Goal: Task Accomplishment & Management: Manage account settings

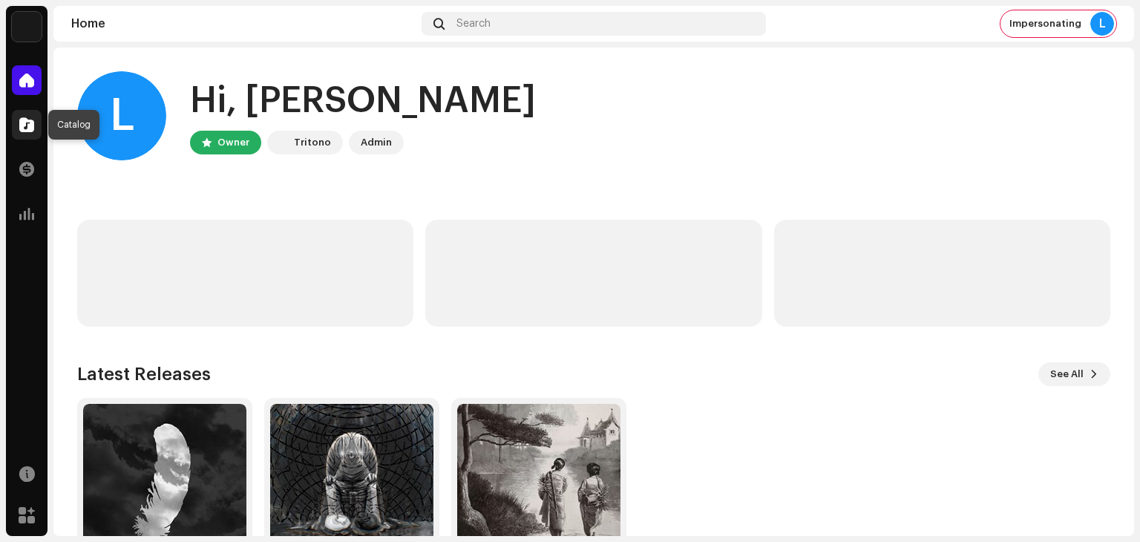
click at [26, 126] on span at bounding box center [26, 125] width 15 height 12
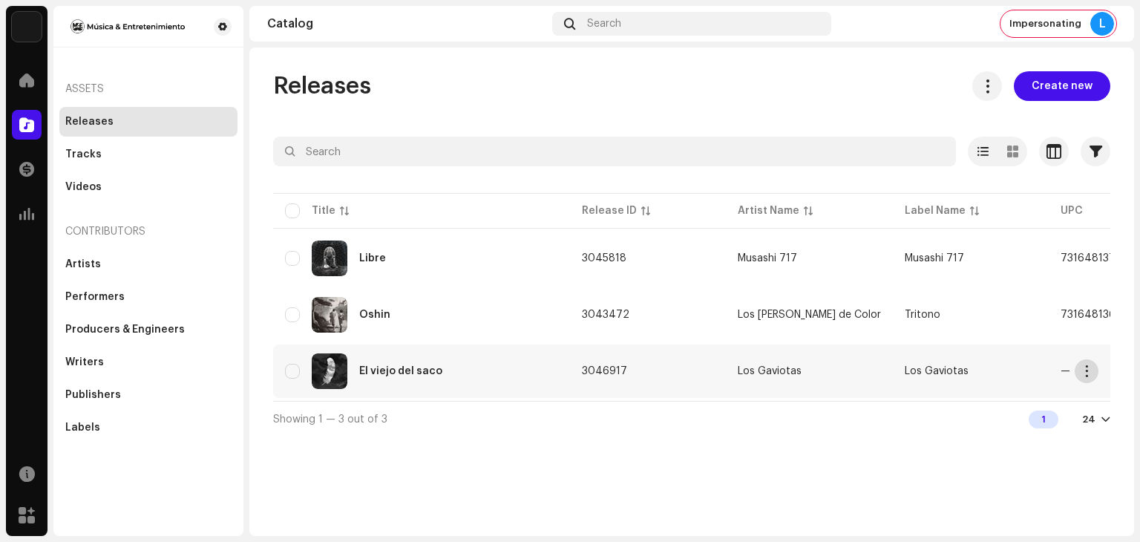
click at [1083, 369] on span "button" at bounding box center [1086, 371] width 11 height 12
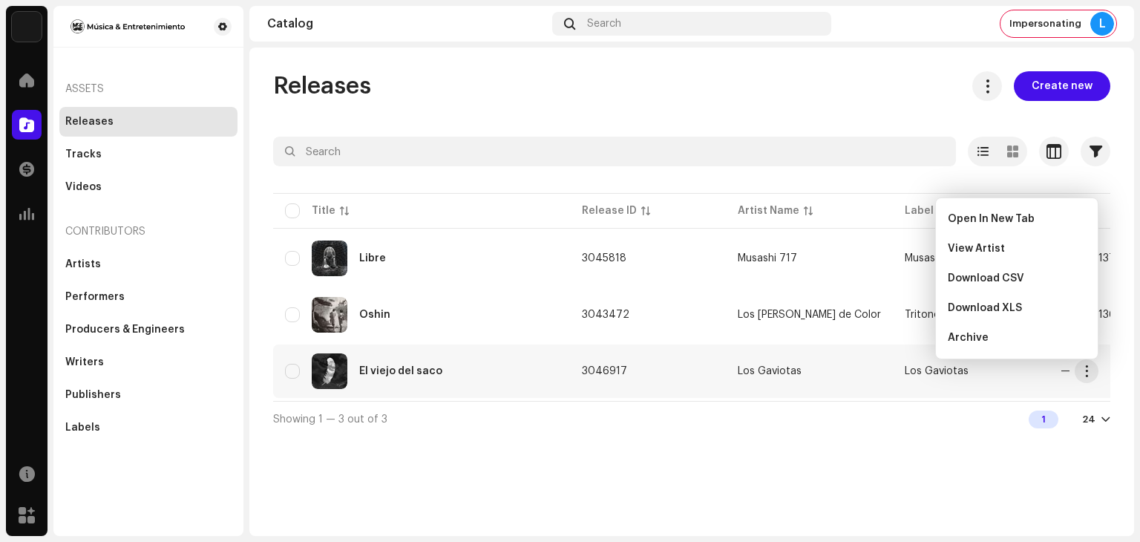
click at [790, 450] on div "Releases Create new Selected 0 Select all 3 Options Filters Distribution status…" at bounding box center [691, 291] width 884 height 488
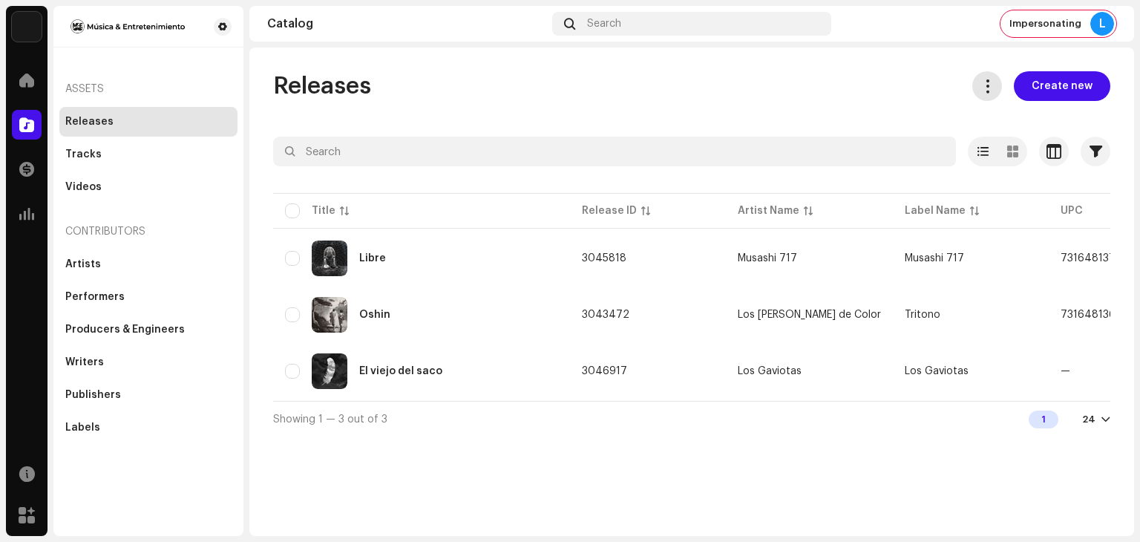
click at [987, 82] on span at bounding box center [987, 86] width 14 height 12
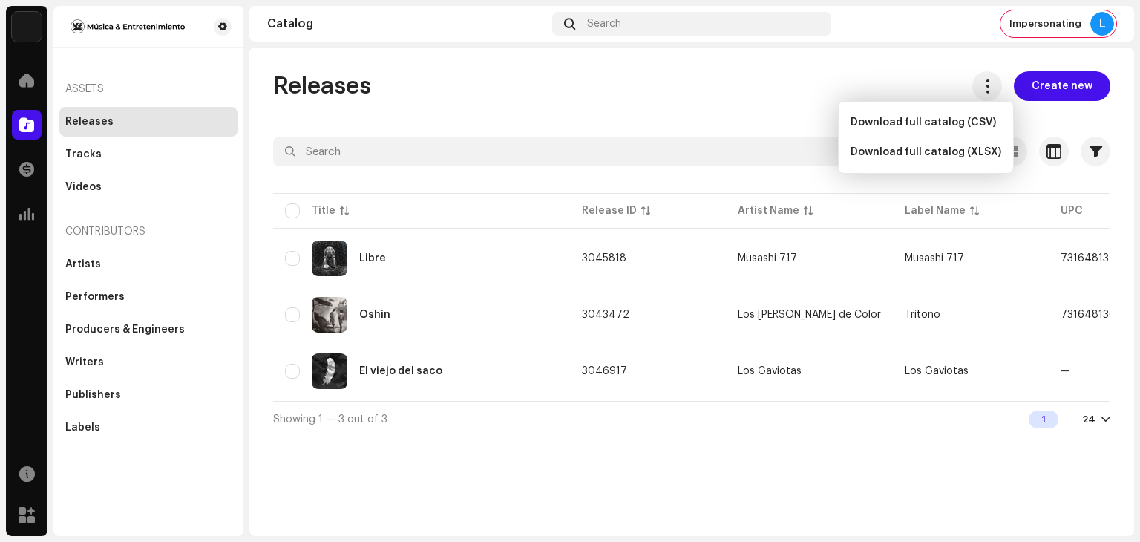
click at [875, 56] on div "Releases Create new Selected 0 Select all 3 Options Filters Distribution status…" at bounding box center [691, 291] width 884 height 488
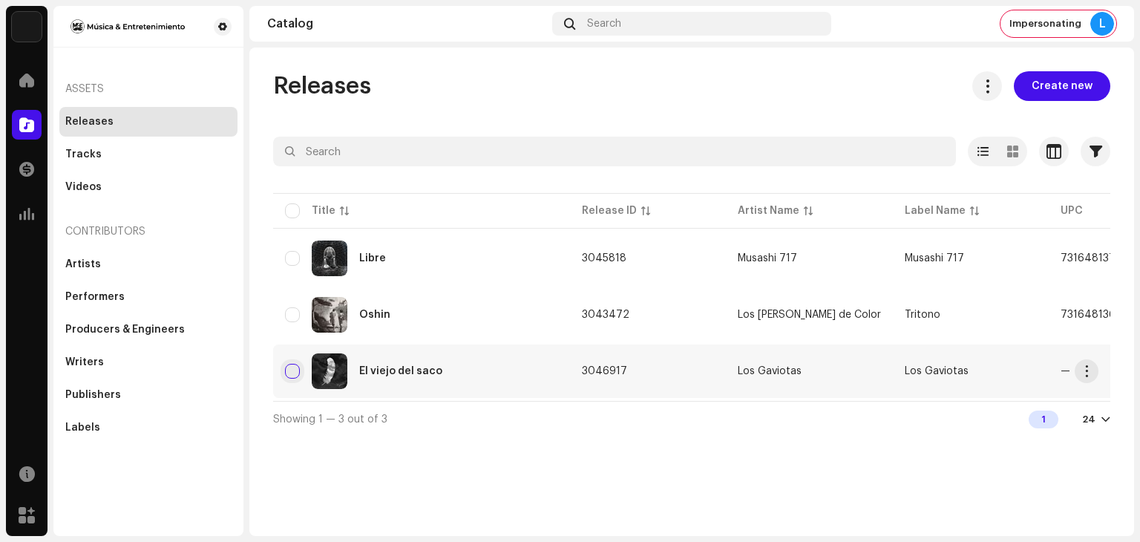
click at [291, 375] on input "checkbox" at bounding box center [292, 371] width 15 height 15
checkbox input "true"
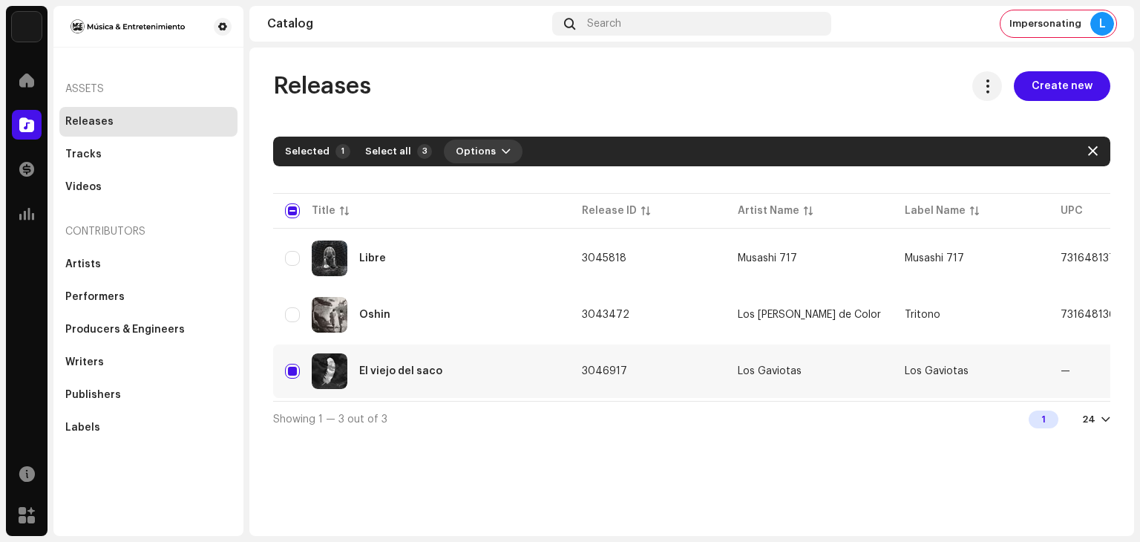
click at [481, 152] on span "Options" at bounding box center [476, 152] width 40 height 30
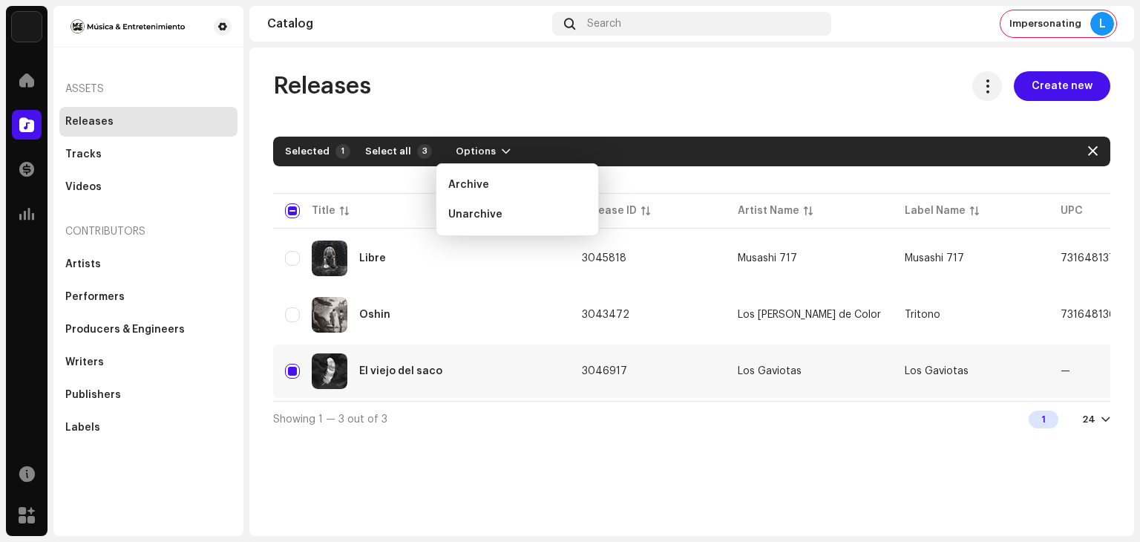
click at [677, 96] on div "Releases Create new" at bounding box center [691, 86] width 837 height 30
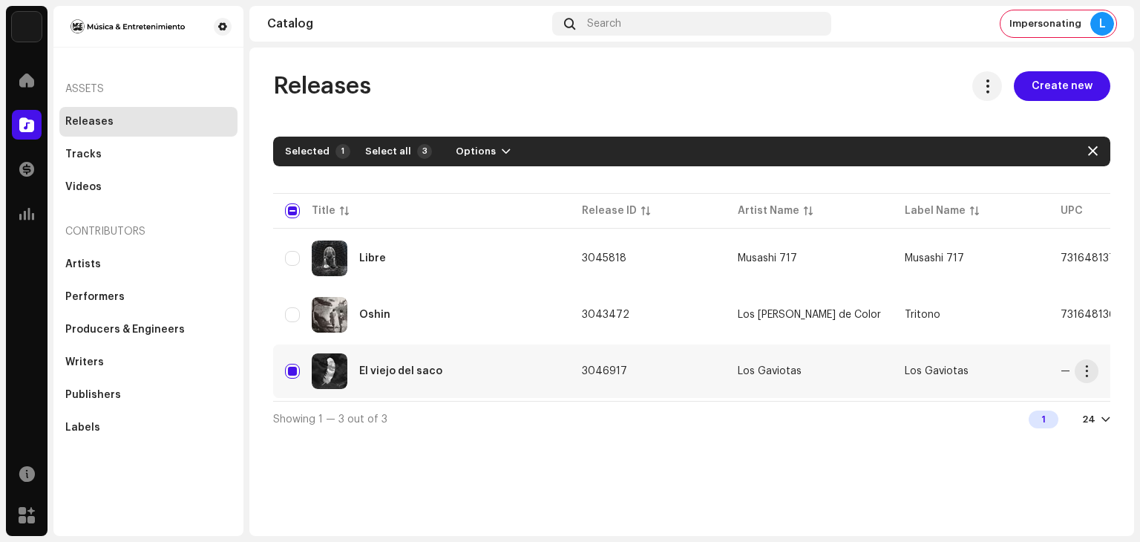
click at [556, 392] on td "El viejo del saco" at bounding box center [421, 370] width 297 height 53
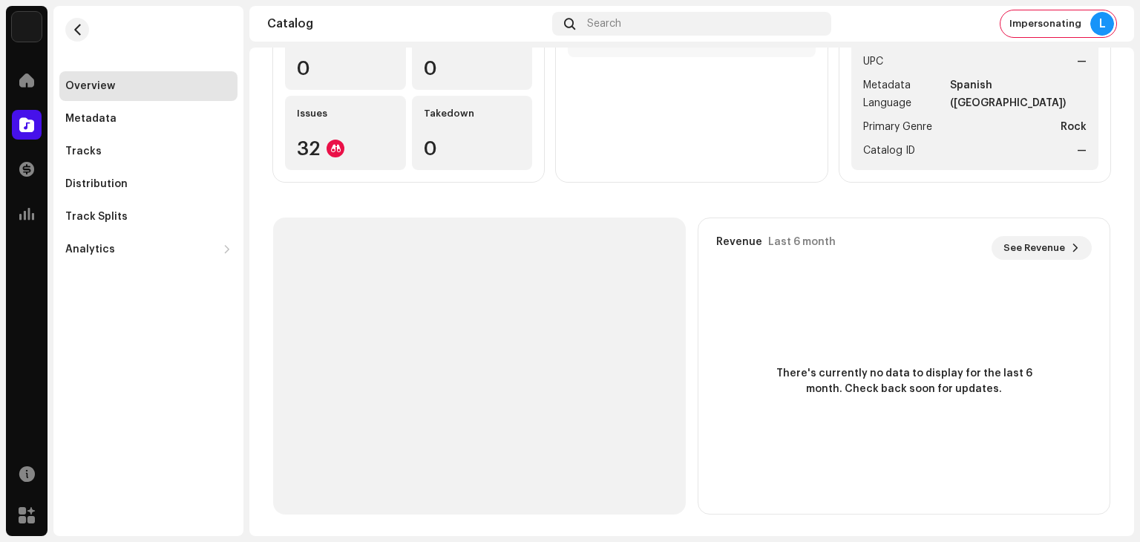
scroll to position [254, 0]
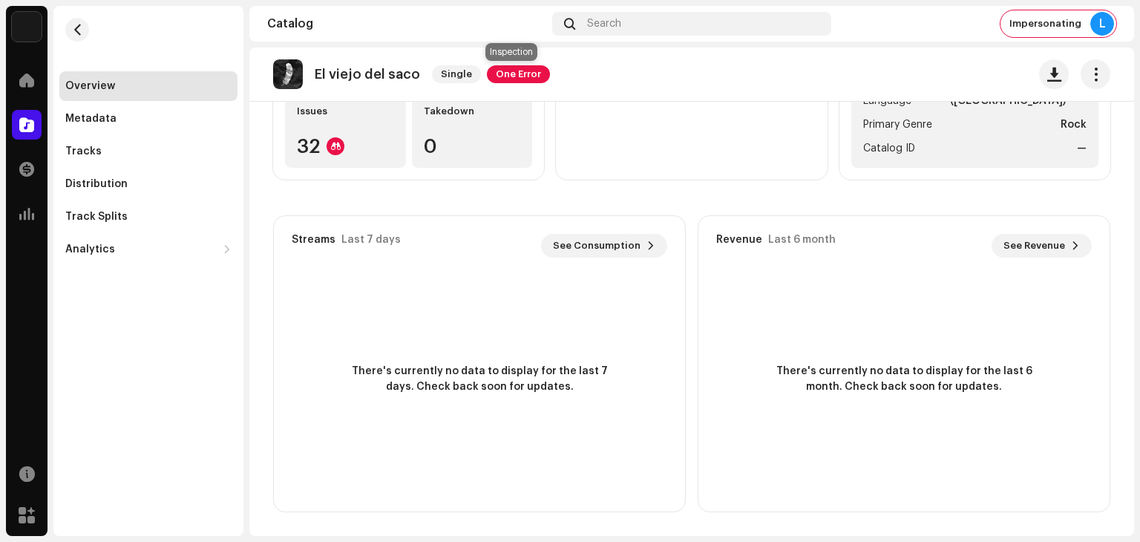
click at [517, 72] on span "One Error" at bounding box center [518, 74] width 63 height 18
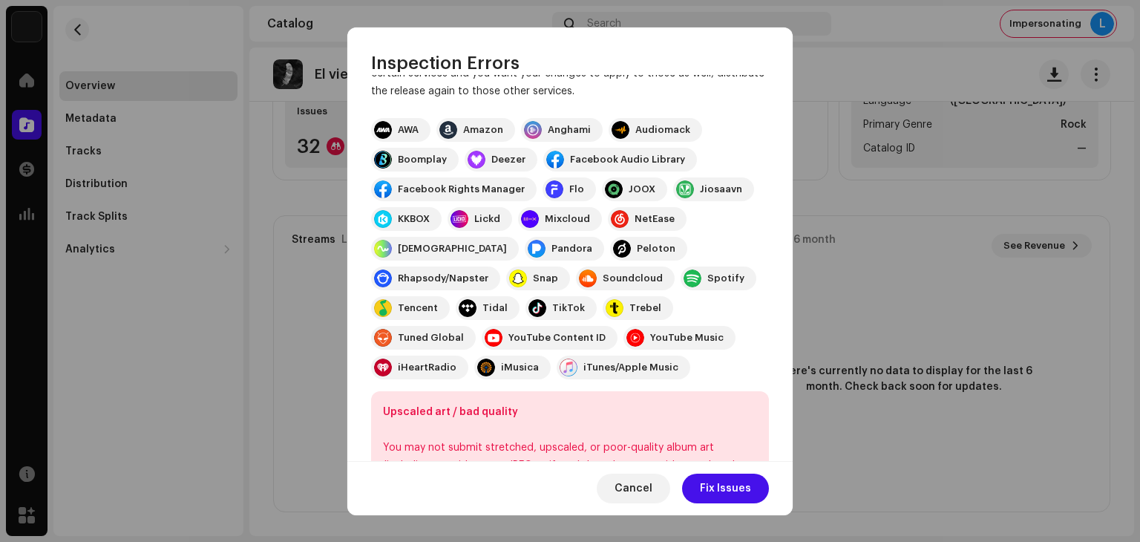
scroll to position [226, 0]
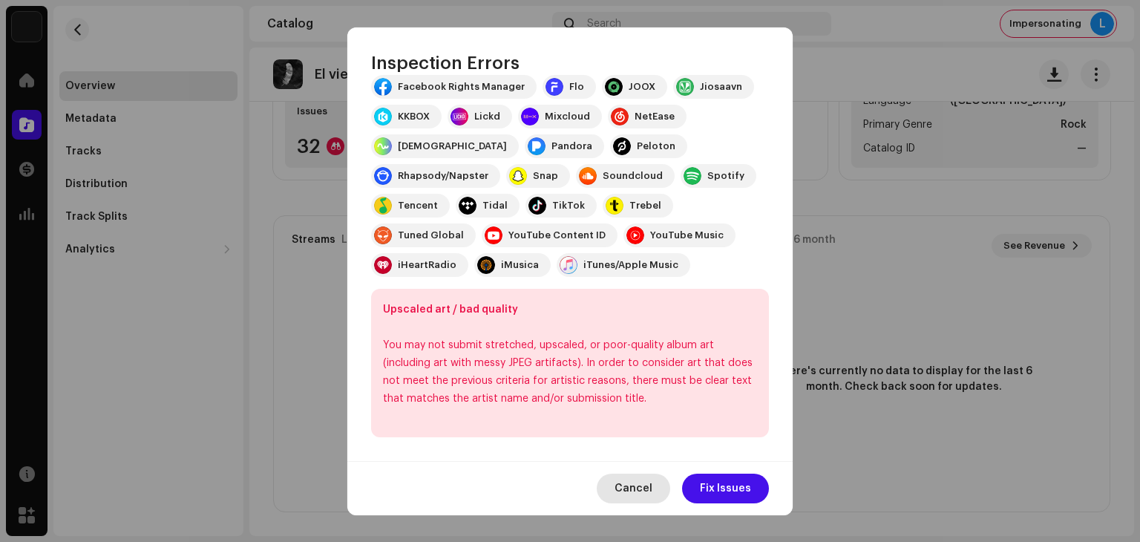
click at [640, 490] on span "Cancel" at bounding box center [633, 488] width 38 height 30
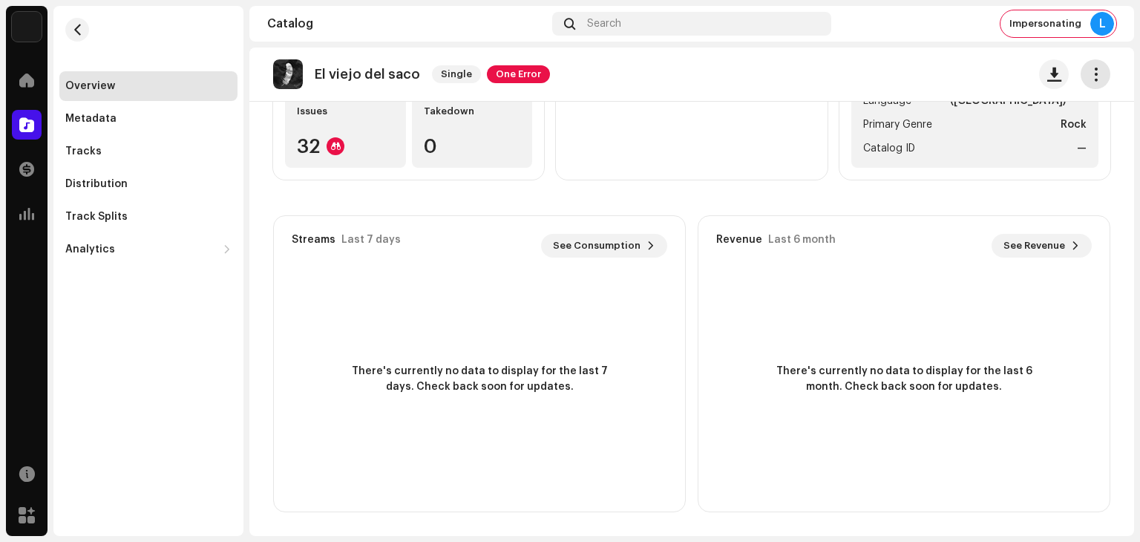
click at [1088, 73] on span "button" at bounding box center [1095, 74] width 14 height 12
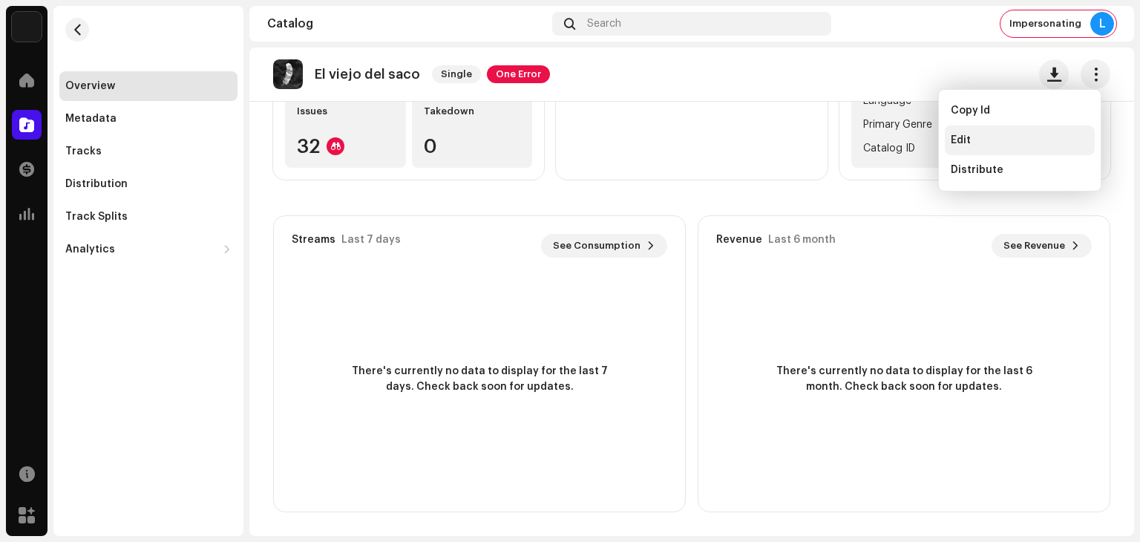
click at [991, 136] on div "Edit" at bounding box center [1019, 140] width 138 height 12
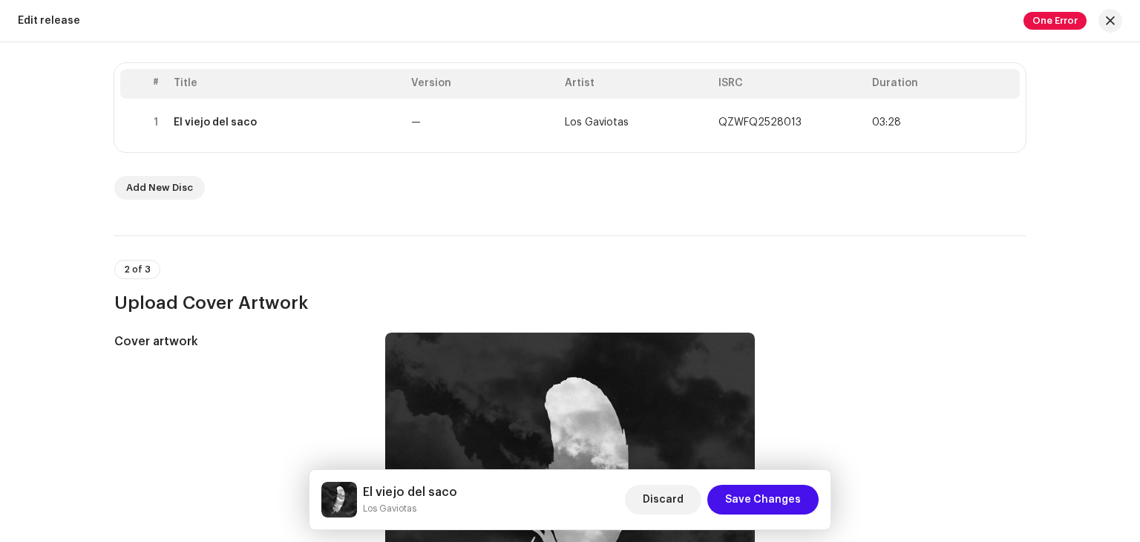
scroll to position [297, 0]
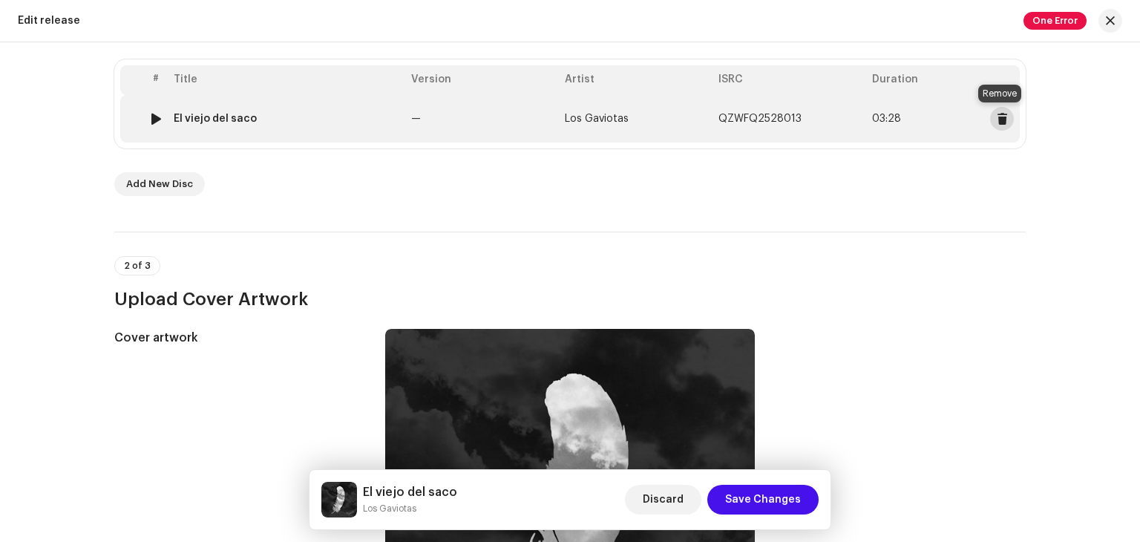
click at [1002, 124] on span at bounding box center [1001, 119] width 11 height 12
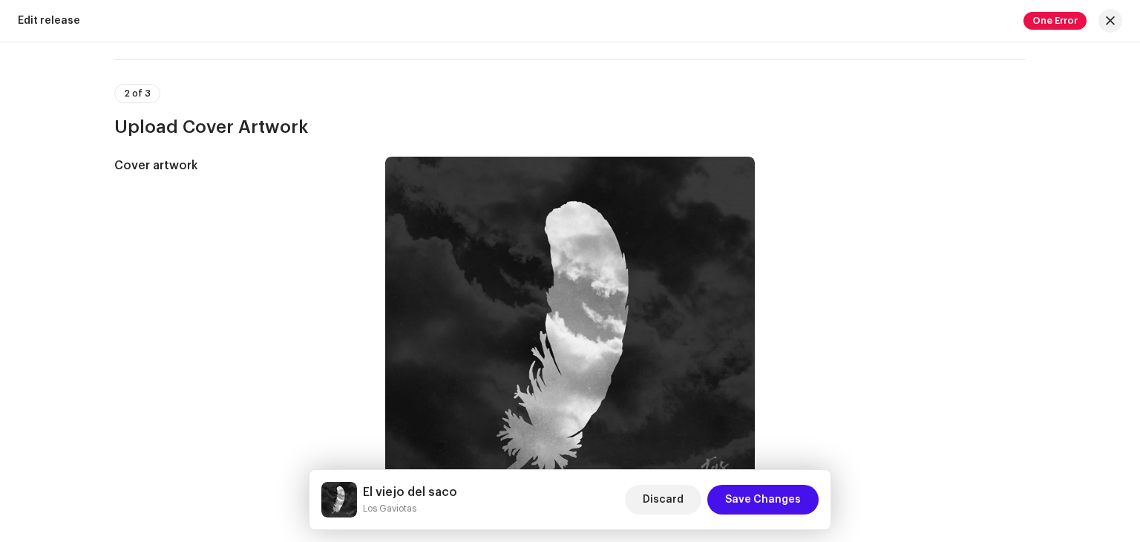
scroll to position [125, 0]
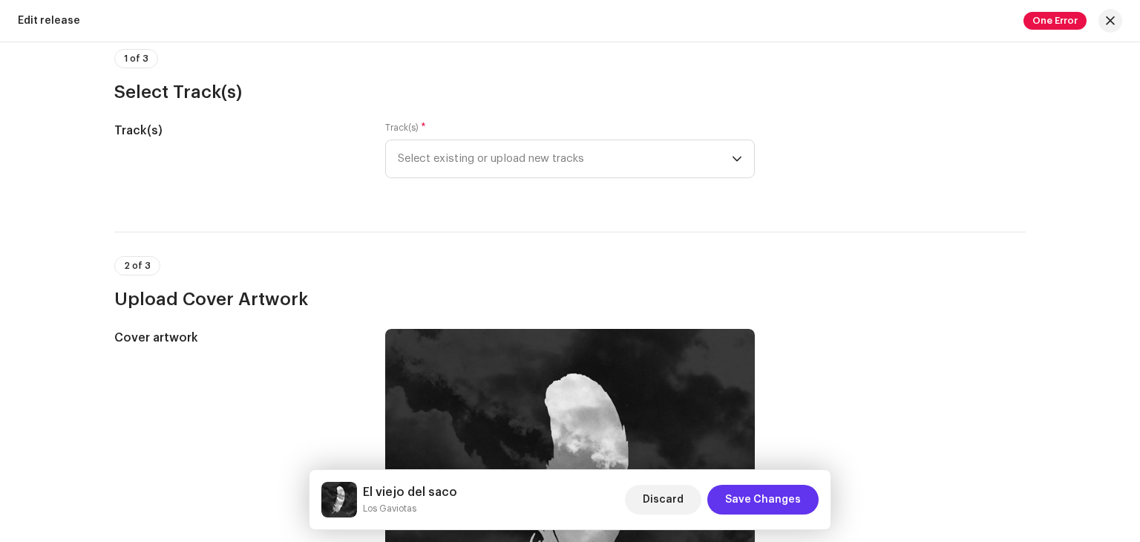
click at [762, 500] on span "Save Changes" at bounding box center [763, 499] width 76 height 30
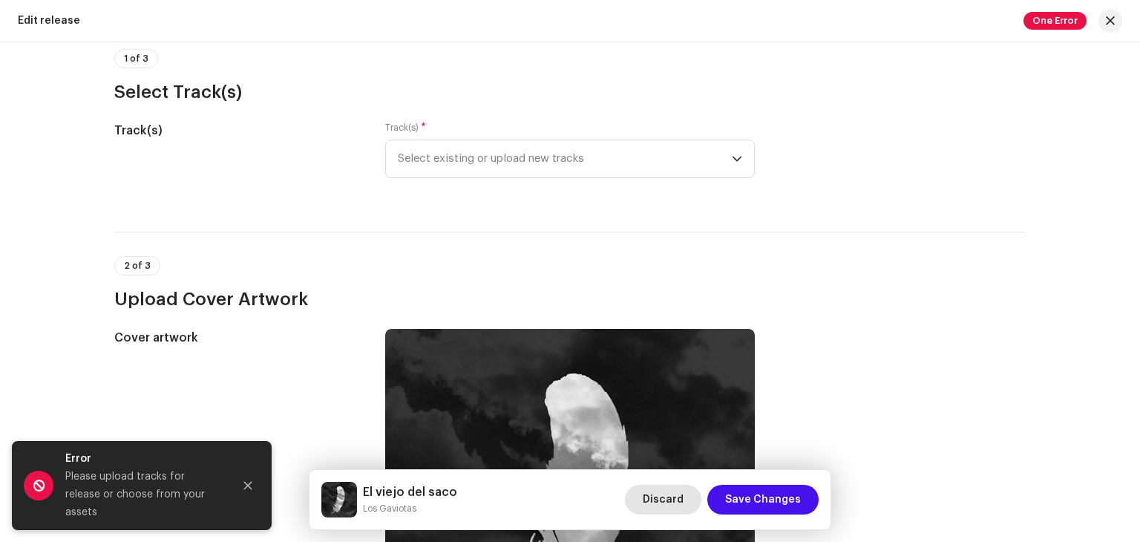
click at [668, 510] on span "Discard" at bounding box center [662, 499] width 41 height 30
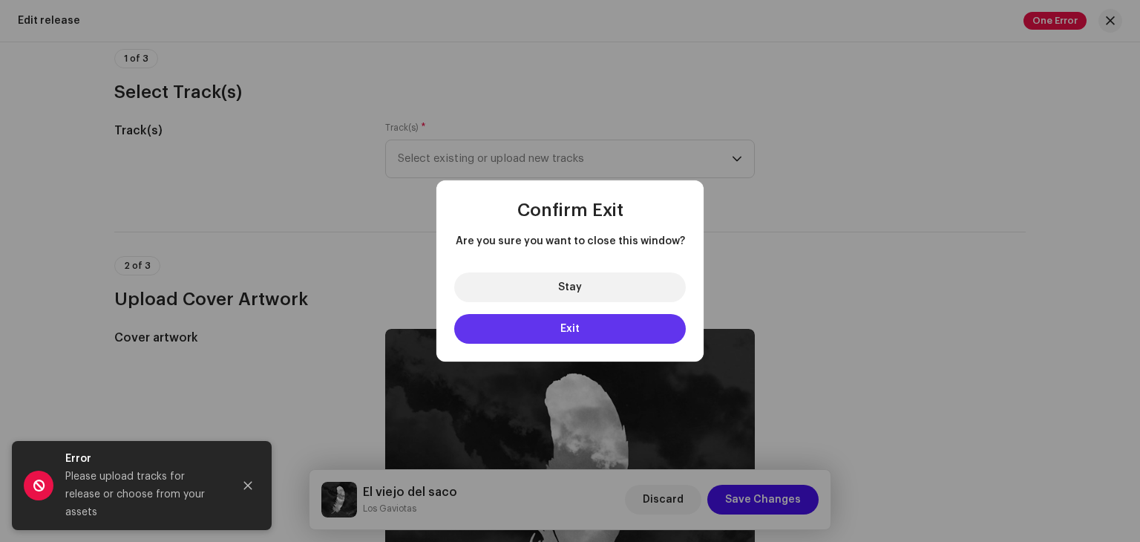
click at [577, 332] on span "Exit" at bounding box center [569, 328] width 19 height 10
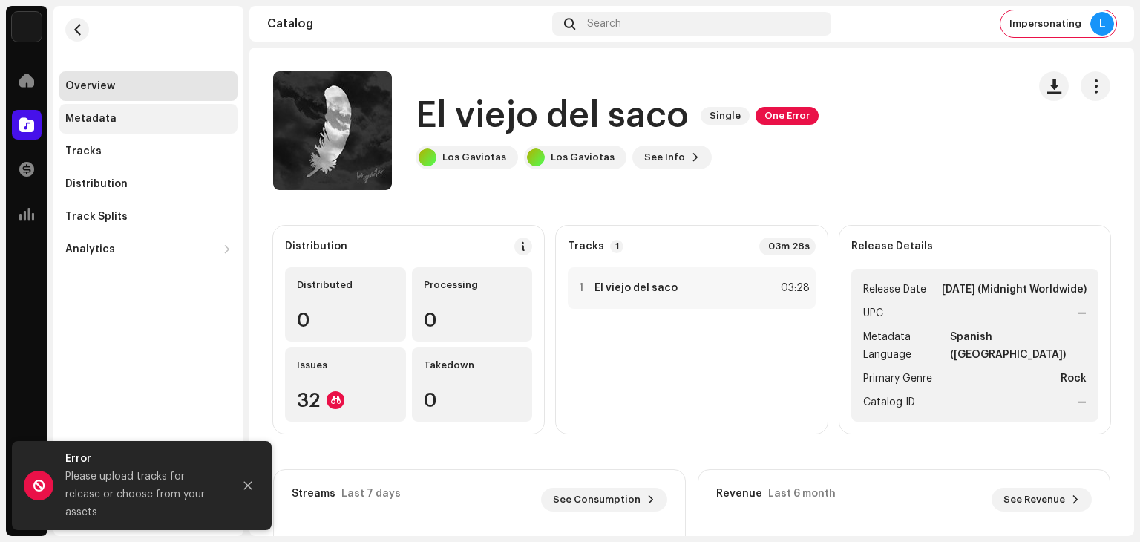
click at [118, 117] on div "Metadata" at bounding box center [148, 119] width 166 height 12
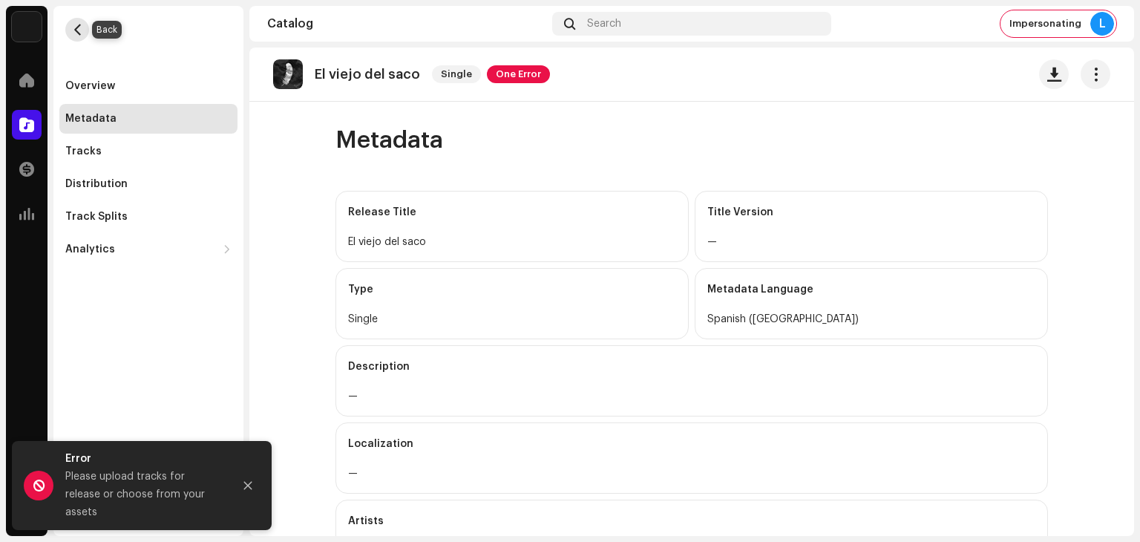
click at [73, 29] on span "button" at bounding box center [77, 30] width 11 height 12
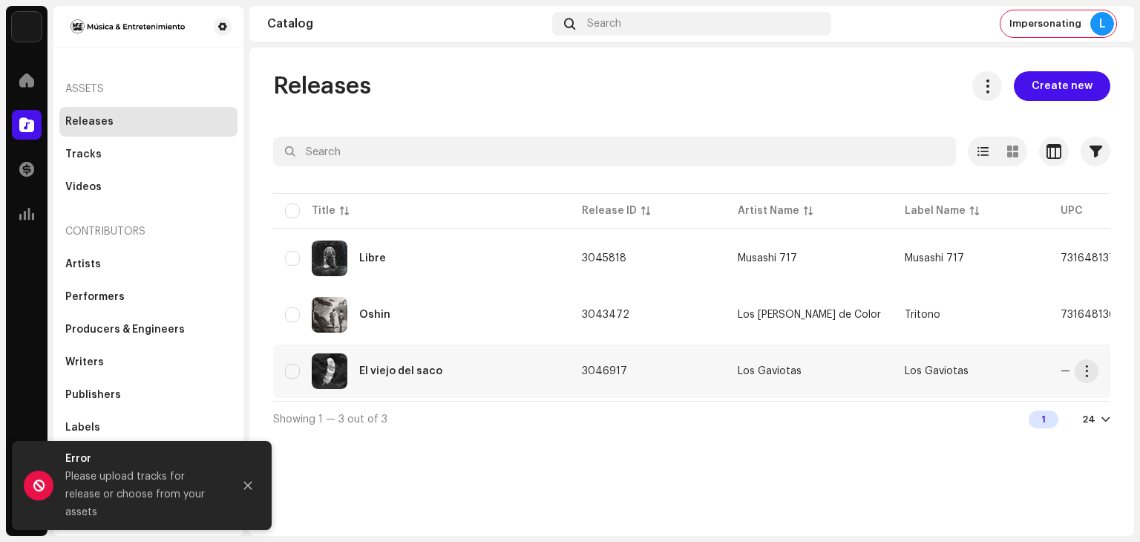
click at [776, 364] on td "Los Gaviotas" at bounding box center [809, 370] width 167 height 53
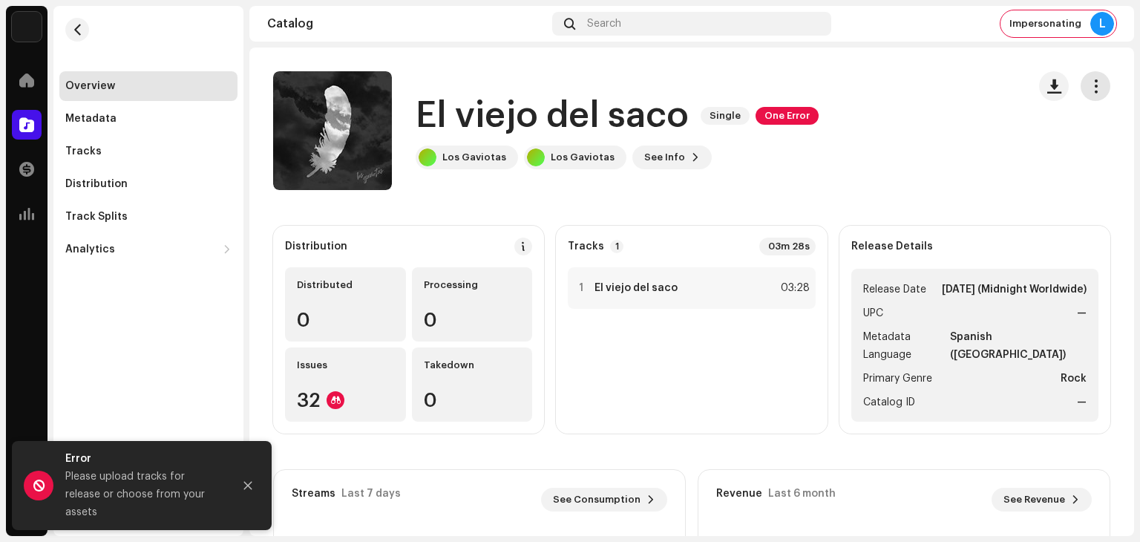
click at [1088, 85] on span "button" at bounding box center [1095, 86] width 14 height 12
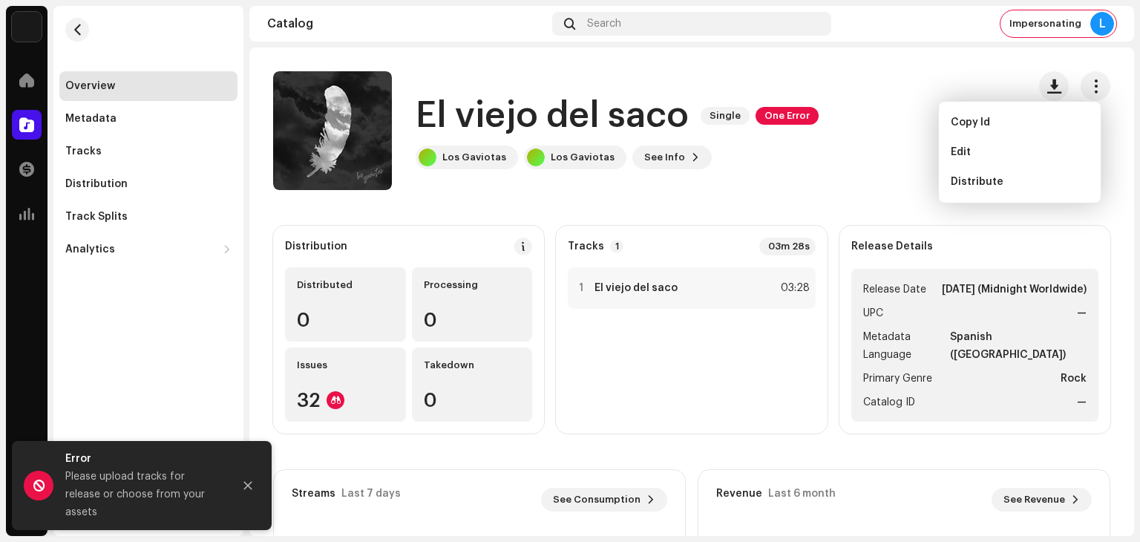
click at [821, 177] on div "El viejo del saco Single One Error Los Gaviotas Los Gaviotas See Info" at bounding box center [644, 130] width 742 height 119
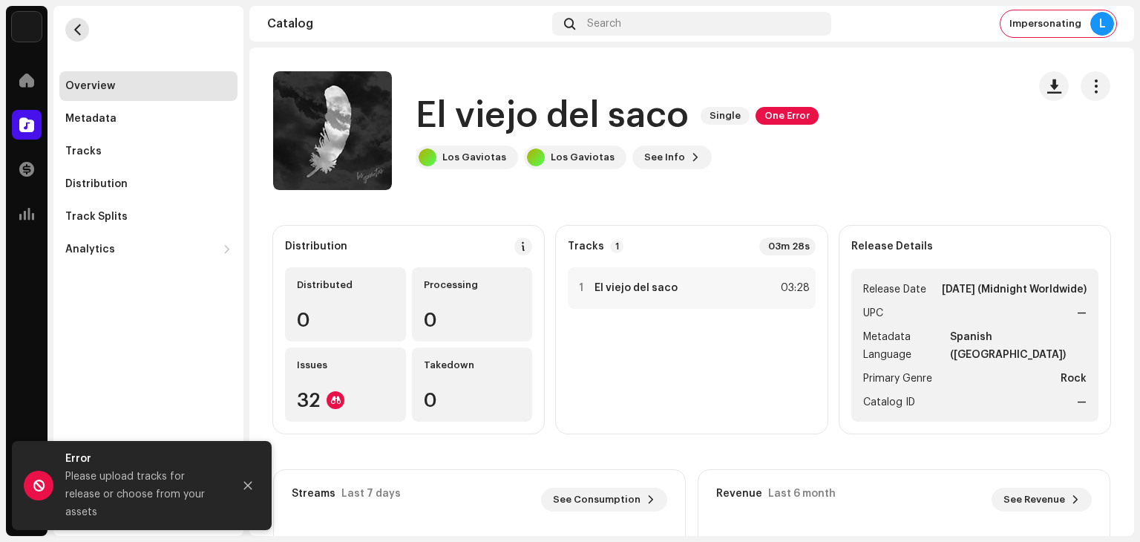
click at [74, 30] on span "button" at bounding box center [77, 30] width 11 height 12
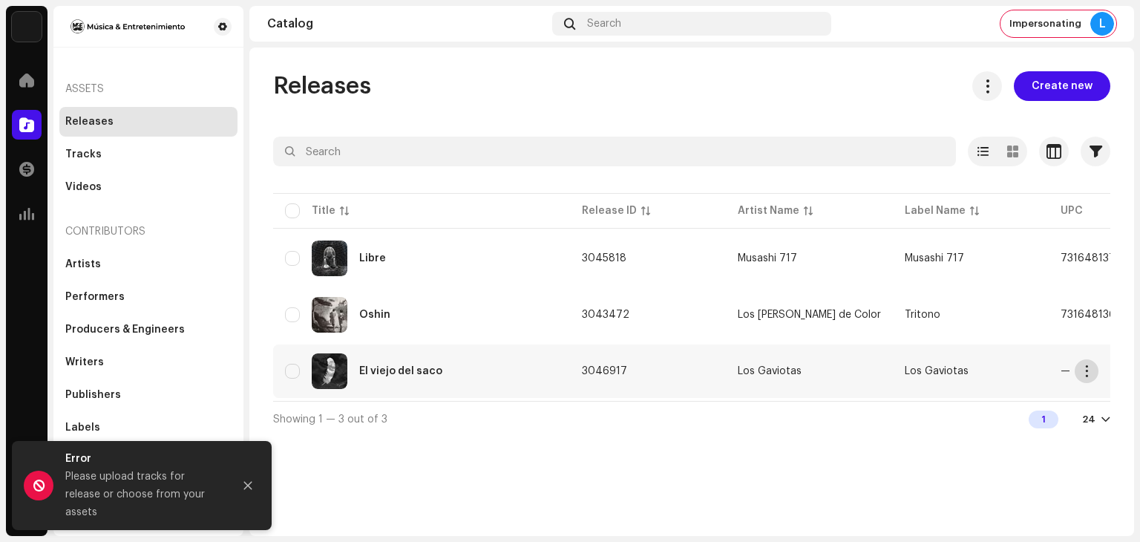
click at [1077, 367] on button "button" at bounding box center [1086, 371] width 24 height 24
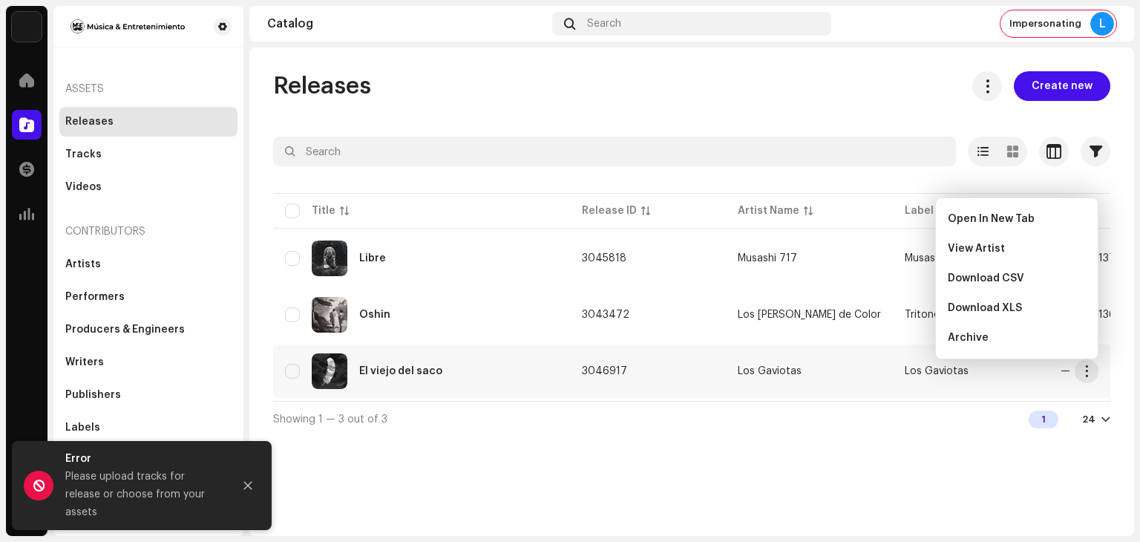
click at [533, 378] on div "El viejo del saco" at bounding box center [421, 371] width 273 height 36
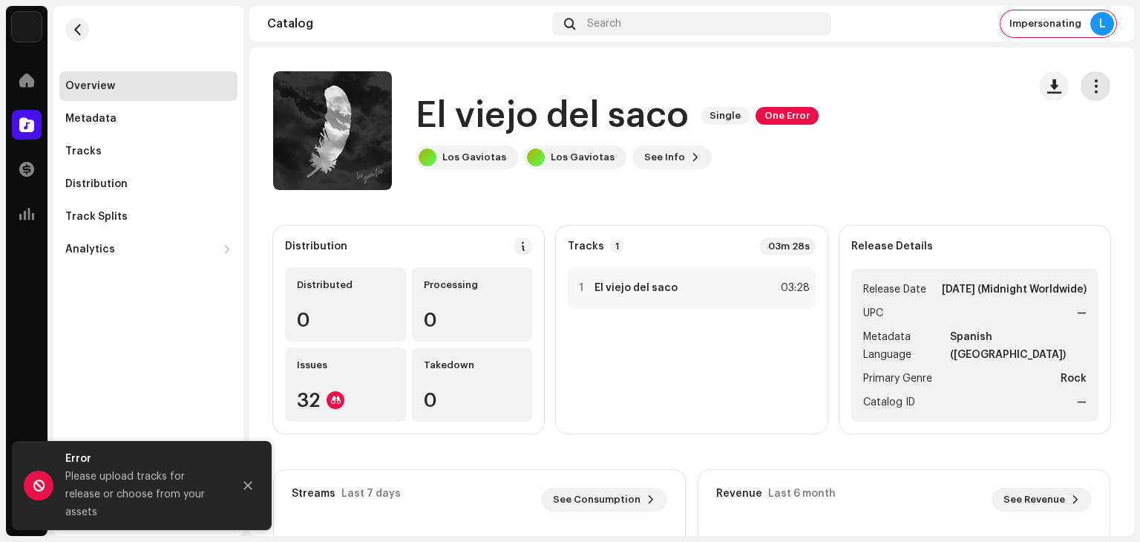
click at [1088, 81] on span "button" at bounding box center [1095, 86] width 14 height 12
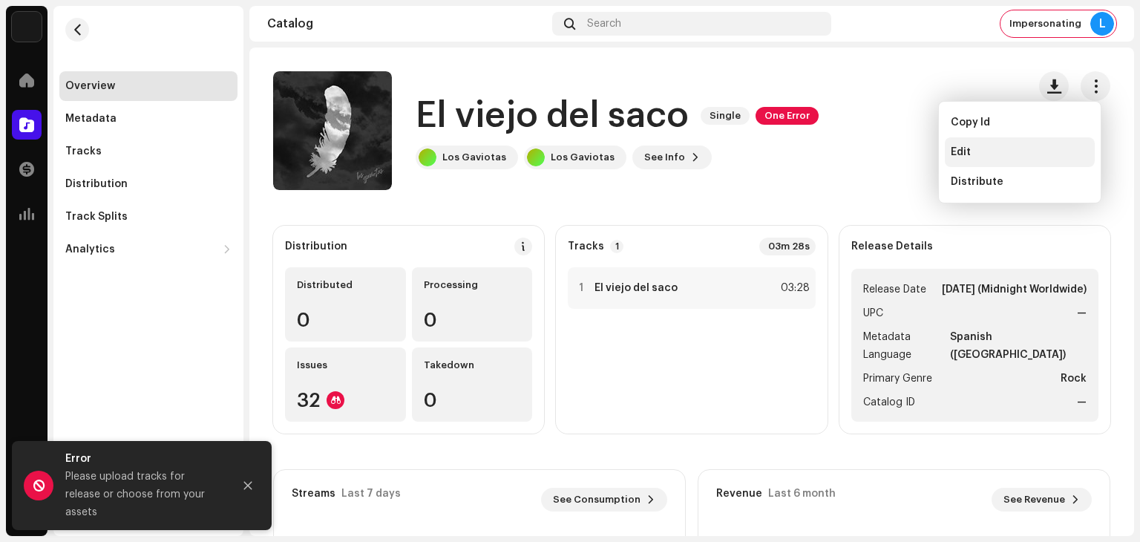
click at [964, 147] on span "Edit" at bounding box center [960, 152] width 20 height 12
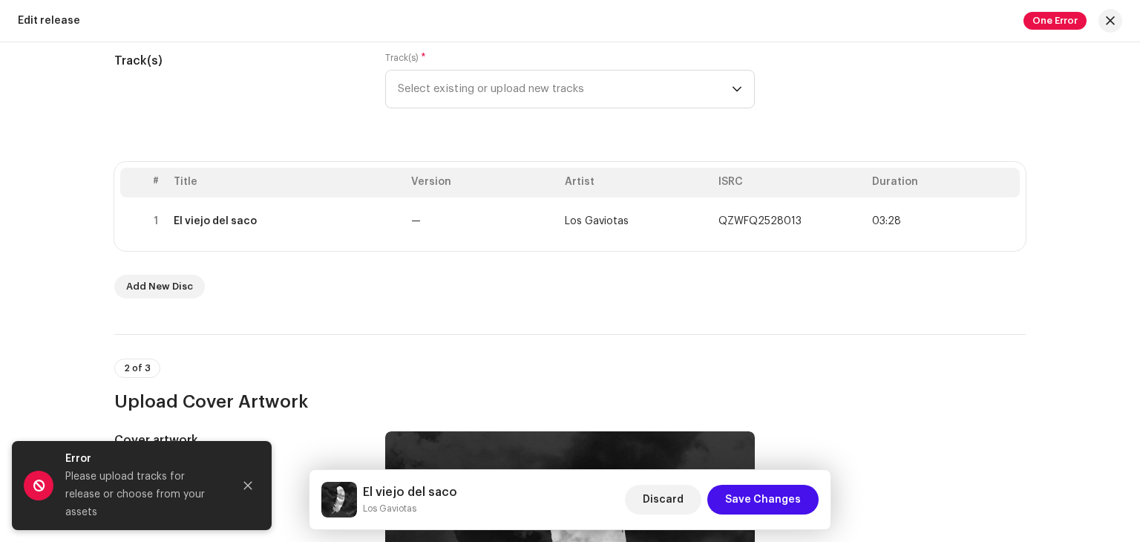
scroll to position [223, 0]
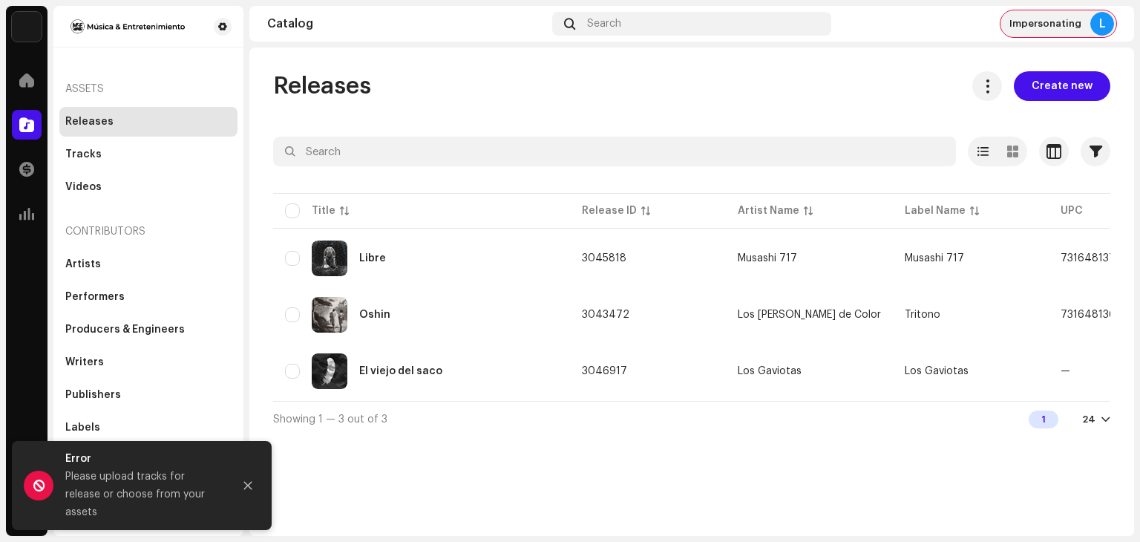
click at [1099, 27] on div "L" at bounding box center [1102, 24] width 24 height 24
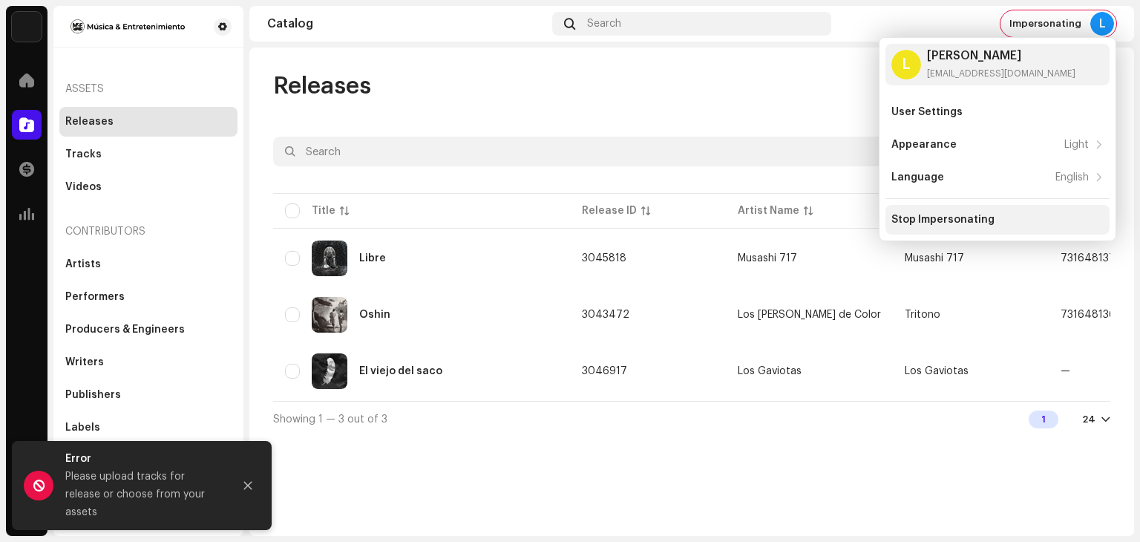
click at [1013, 214] on div "Stop Impersonating" at bounding box center [997, 220] width 212 height 12
